Goal: Navigation & Orientation: Find specific page/section

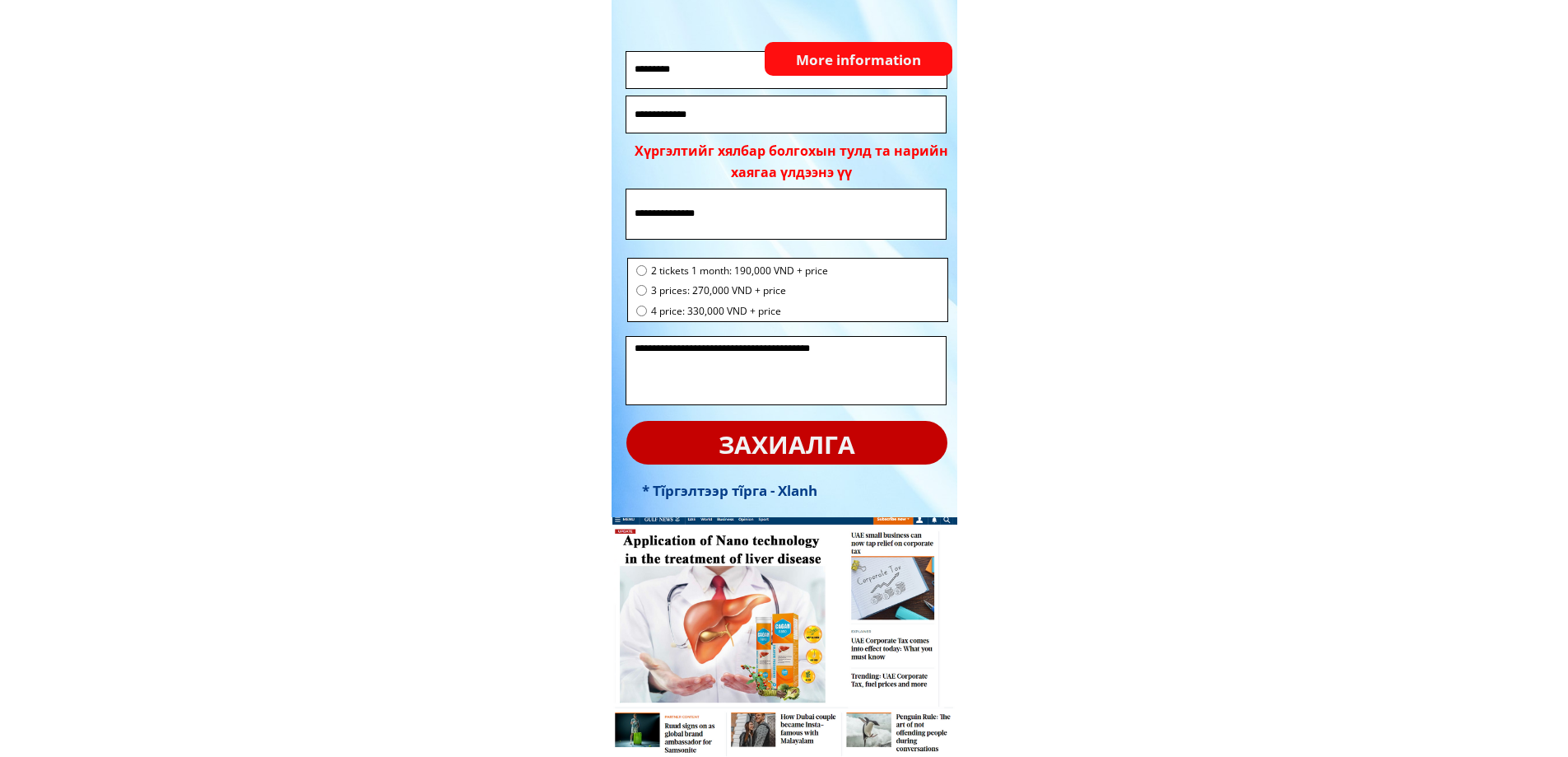
scroll to position [5928, 0]
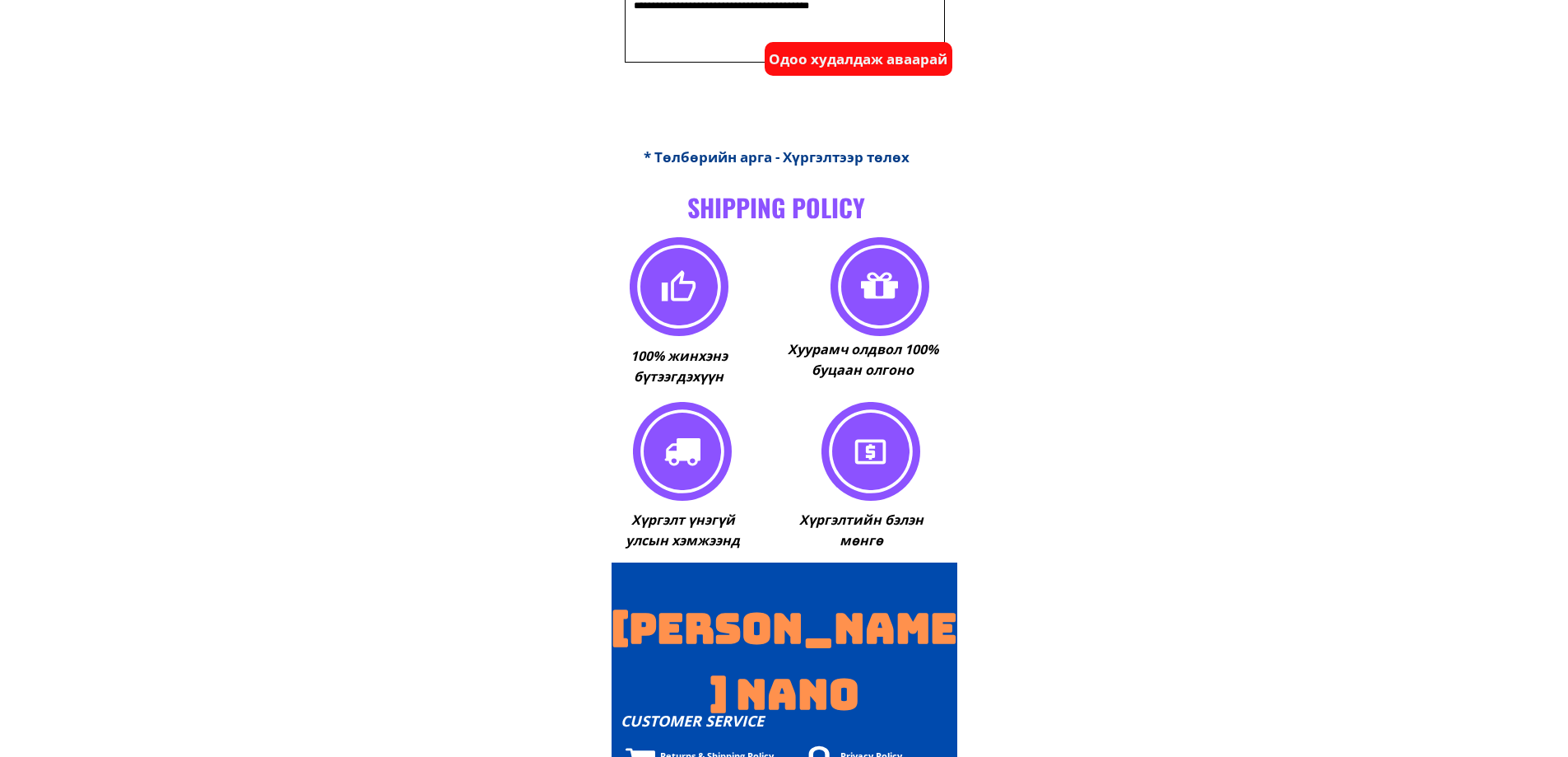
scroll to position [12009, 0]
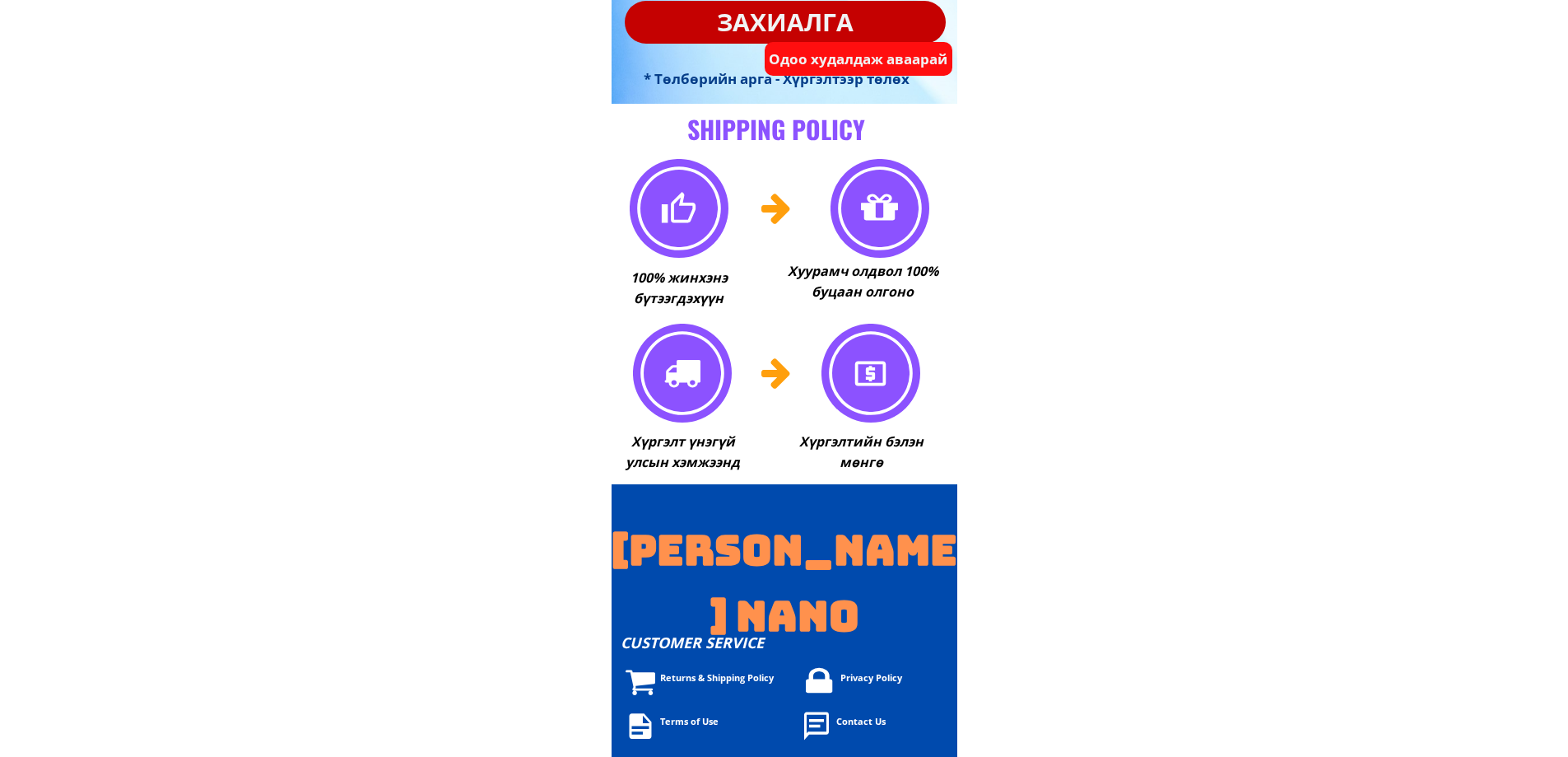
click at [847, 682] on div "Privacy Policy" at bounding box center [1033, 677] width 386 height 15
click at [871, 675] on div "Privacy Policy" at bounding box center [1033, 677] width 386 height 15
click at [899, 670] on div "Privacy Policy" at bounding box center [1033, 677] width 386 height 15
drag, startPoint x: 848, startPoint y: 678, endPoint x: 991, endPoint y: 644, distance: 147.0
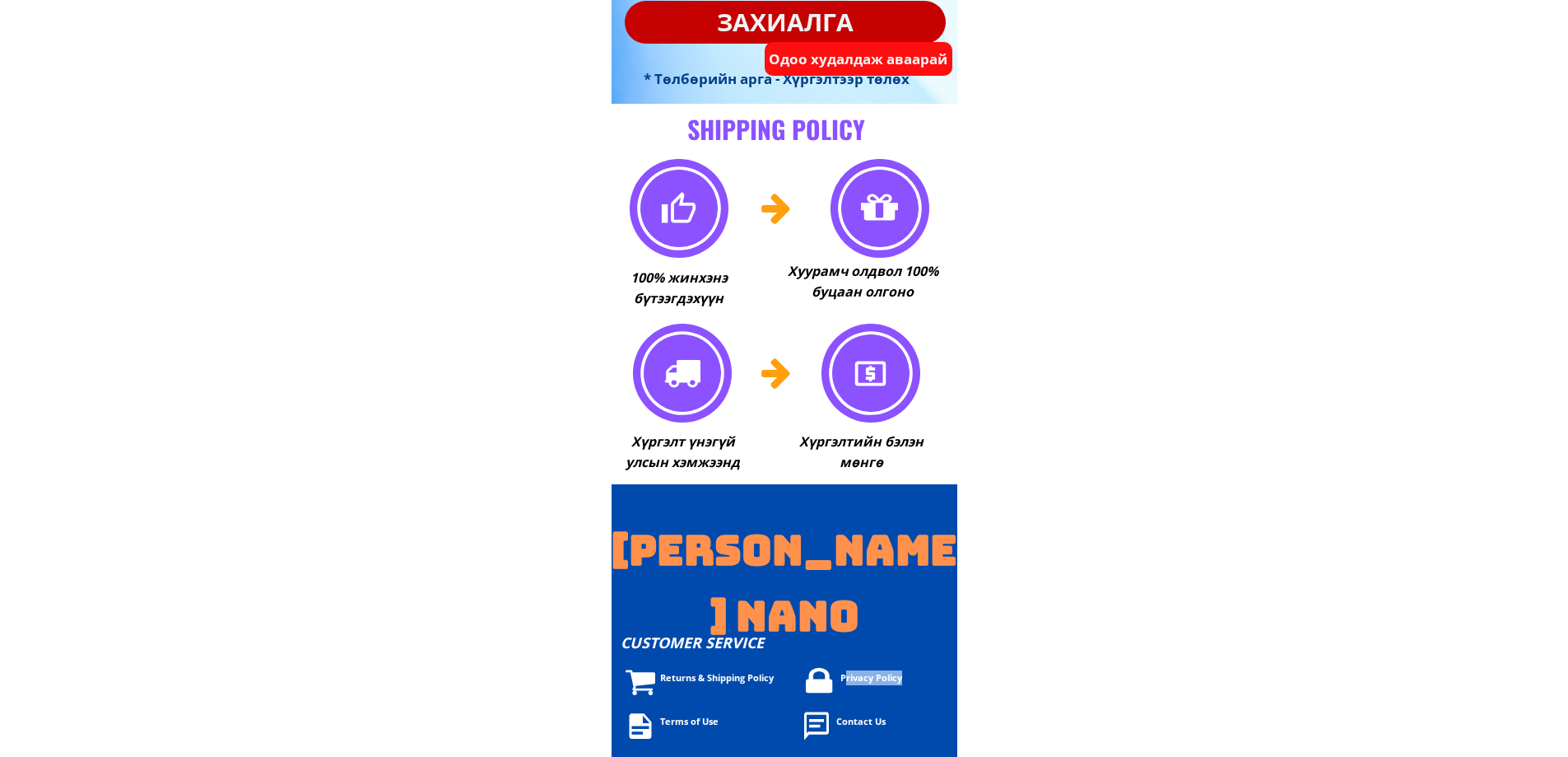
click at [945, 678] on div "Privacy Policy" at bounding box center [1033, 677] width 386 height 15
